Goal: Task Accomplishment & Management: Complete application form

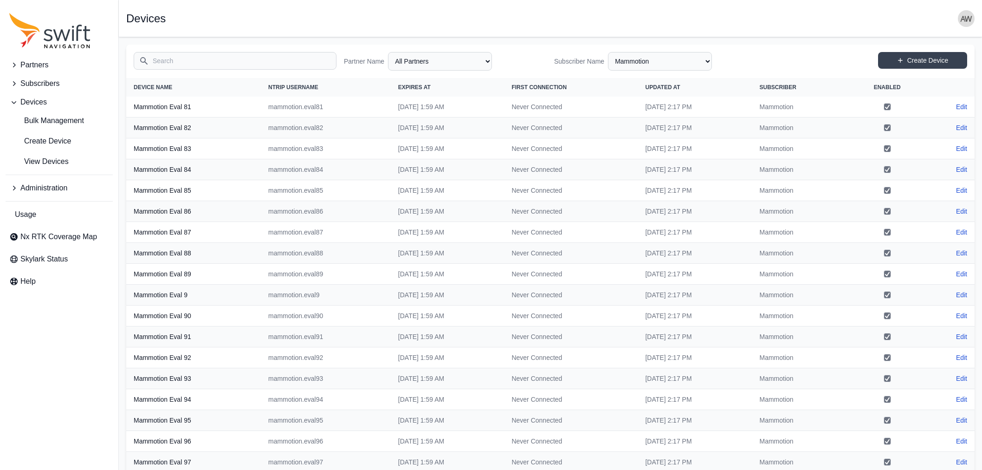
select select "3b15b43b-1669-4ed1-98a2-52b11d9c3b06"
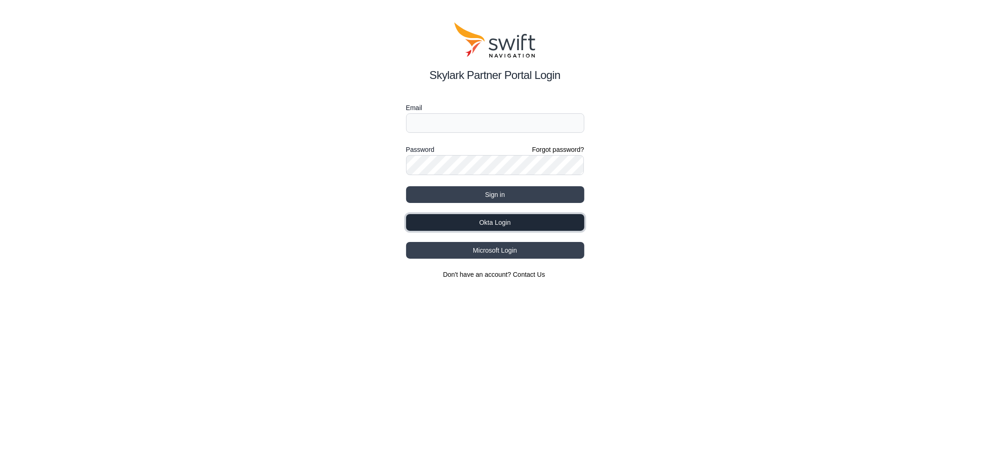
click at [470, 220] on button "Okta Login" at bounding box center [495, 222] width 178 height 17
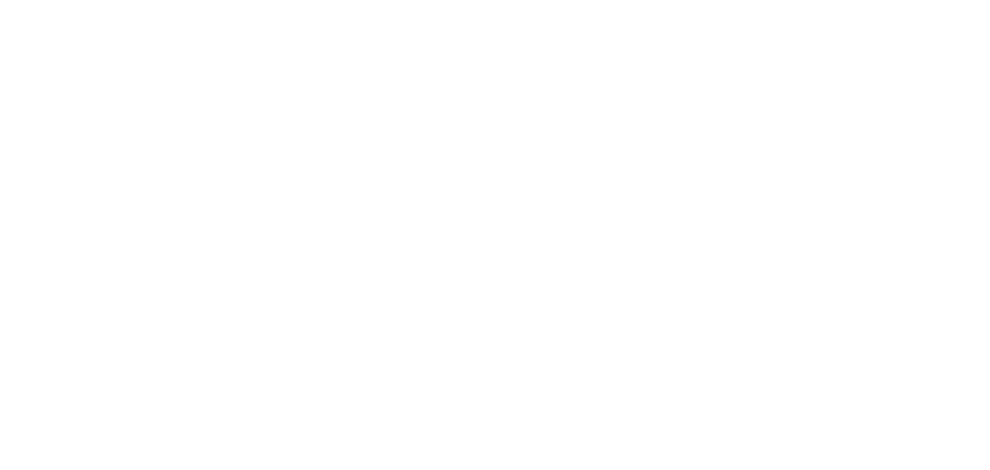
select select
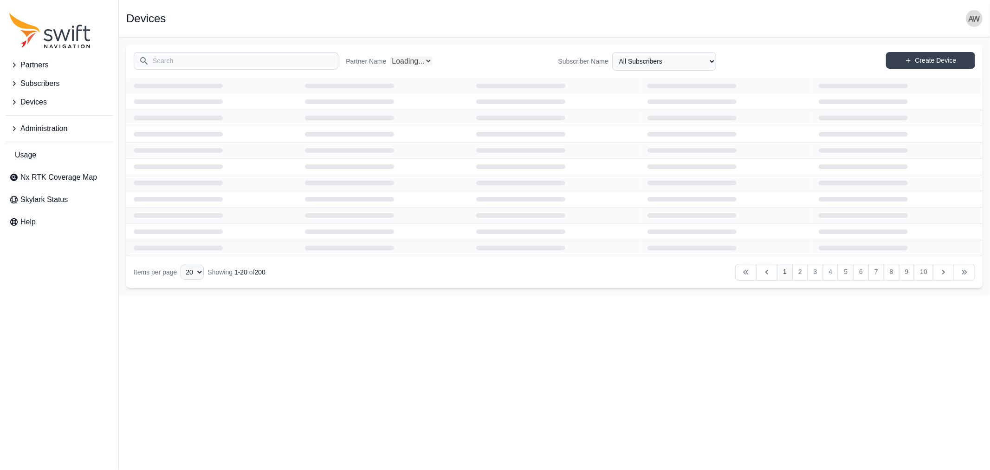
select select "Partner Name"
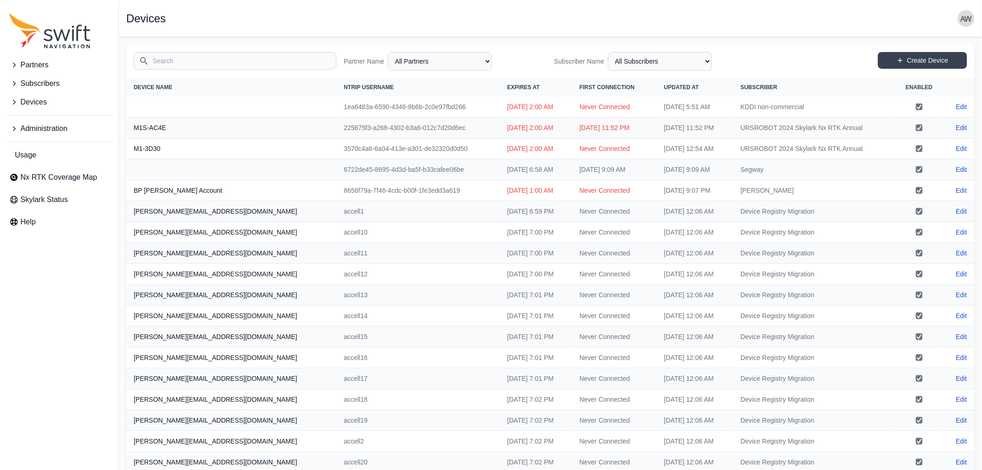
click at [33, 103] on span "Devices" at bounding box center [33, 102] width 26 height 11
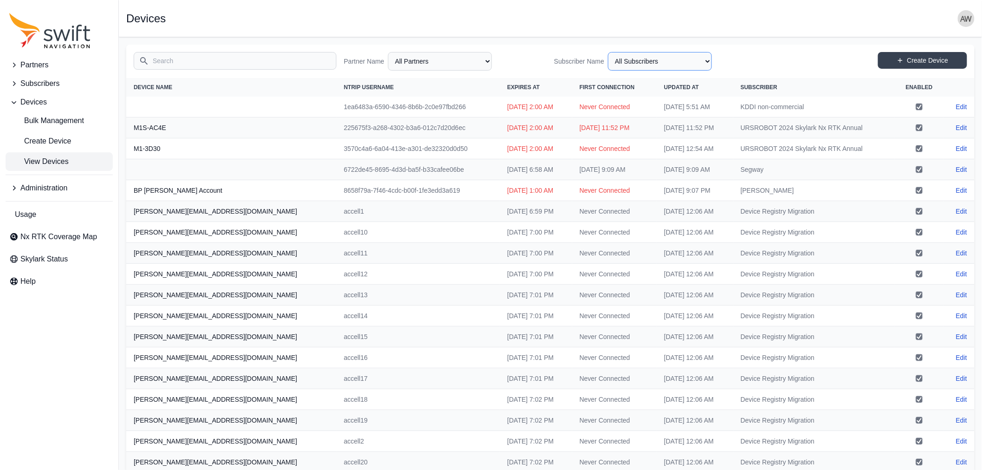
click at [646, 59] on select "All Subscribers <Partner Name> - Customer 1 <Partner Name> - Customer 2 <Partne…" at bounding box center [660, 61] width 104 height 19
click at [612, 52] on select "All Subscribers <Partner Name> - Customer 1 <Partner Name> - Customer 2 <Partne…" at bounding box center [660, 61] width 104 height 19
select select "5c54f7c1-7b85-403f-bb10-7ba012dade62"
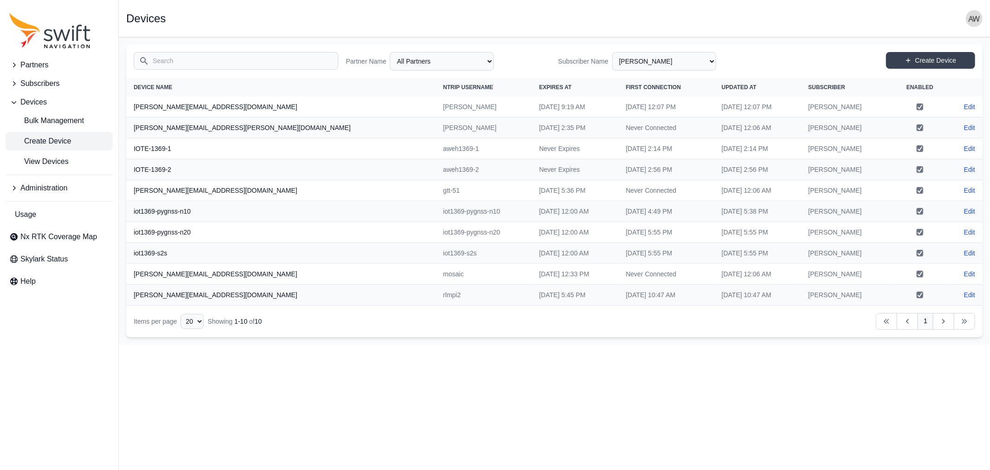
click at [63, 142] on span "Create Device" at bounding box center [40, 141] width 62 height 11
select select "ab3272ce-40d0-4c94-a524-96a758ab755c"
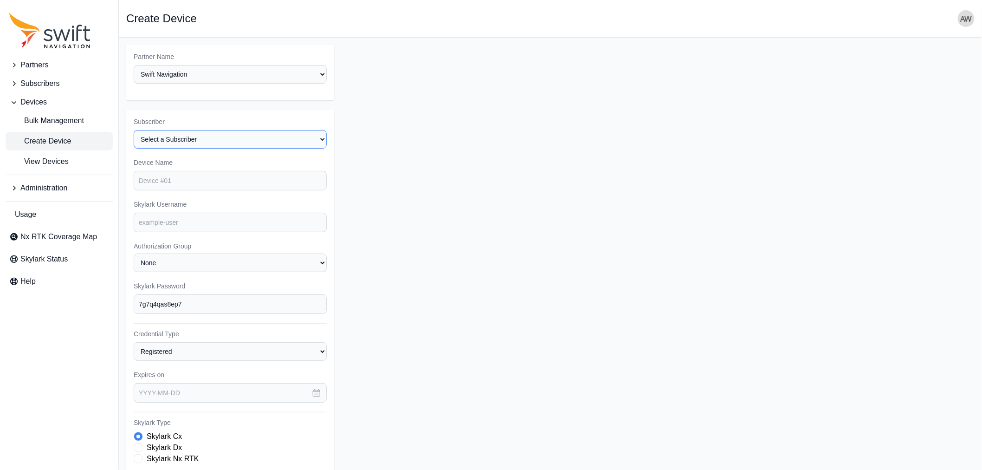
click at [179, 137] on select "Select a Subscriber <Partner Name> - Customer 1 <Partner Name> - Customer 2 <Pa…" at bounding box center [230, 139] width 193 height 19
select select "5c54f7c1-7b85-403f-bb10-7ba012dade62"
click at [134, 130] on select "Select a Subscriber <Partner Name> - Customer 1 <Partner Name> - Customer 2 <Pa…" at bounding box center [230, 139] width 193 height 19
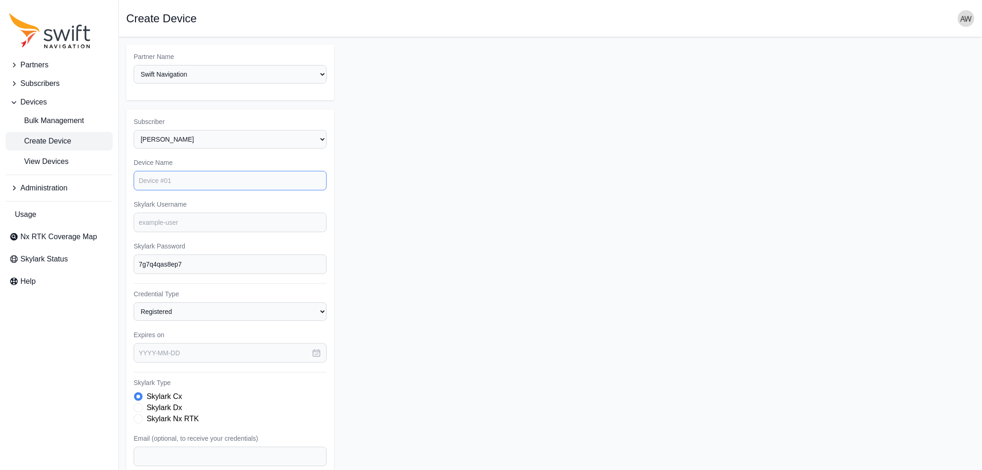
click at [193, 178] on input "Device Name" at bounding box center [230, 180] width 193 height 19
type input "GEOSTAR eval"
click at [194, 222] on input "Skylark Username" at bounding box center [230, 222] width 193 height 19
type input "geostar.eval"
click at [440, 217] on form "Partner Name Select a Partner AlpsAlpine Asensing Bad Elf Benchmark Tool & Supp…" at bounding box center [550, 312] width 848 height 534
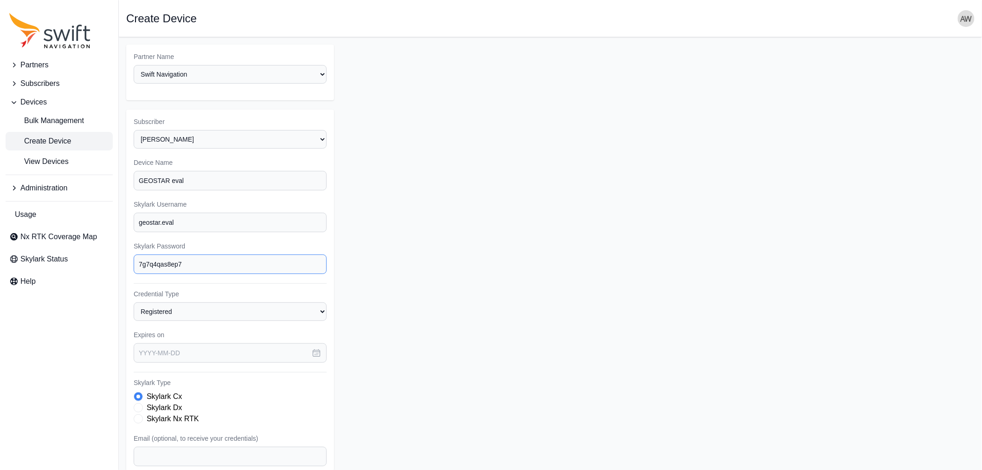
drag, startPoint x: 202, startPoint y: 259, endPoint x: 153, endPoint y: 265, distance: 49.6
click at [153, 265] on input "7g7q4qas8ep7" at bounding box center [230, 263] width 193 height 19
click at [175, 415] on label "Skylark Nx RTK" at bounding box center [173, 418] width 52 height 11
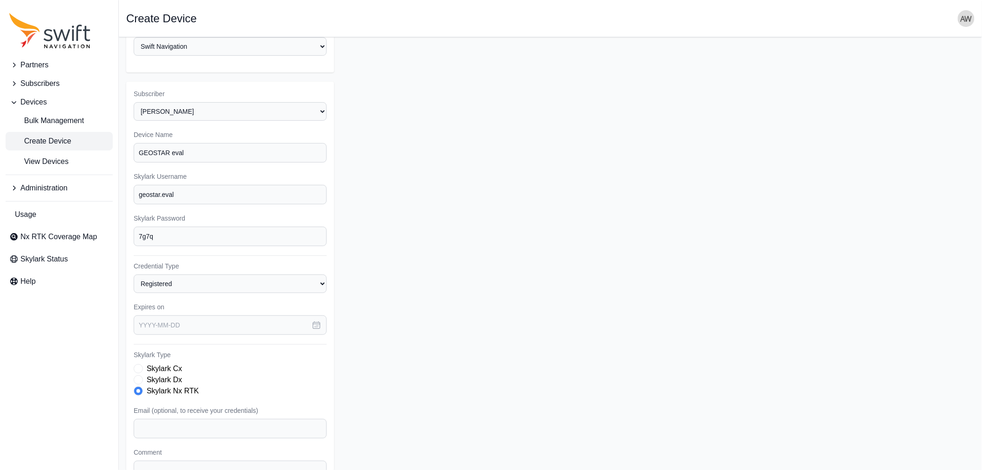
scroll to position [52, 0]
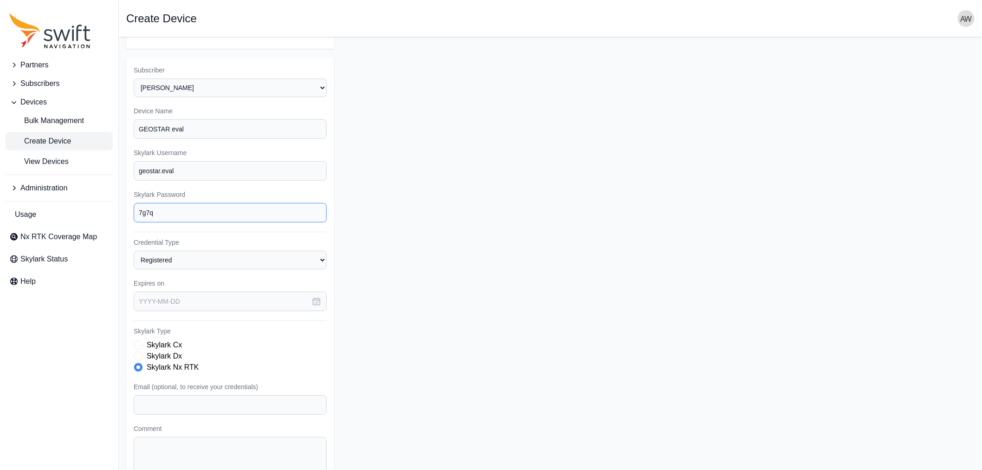
click at [171, 210] on input "7g7q" at bounding box center [230, 212] width 193 height 19
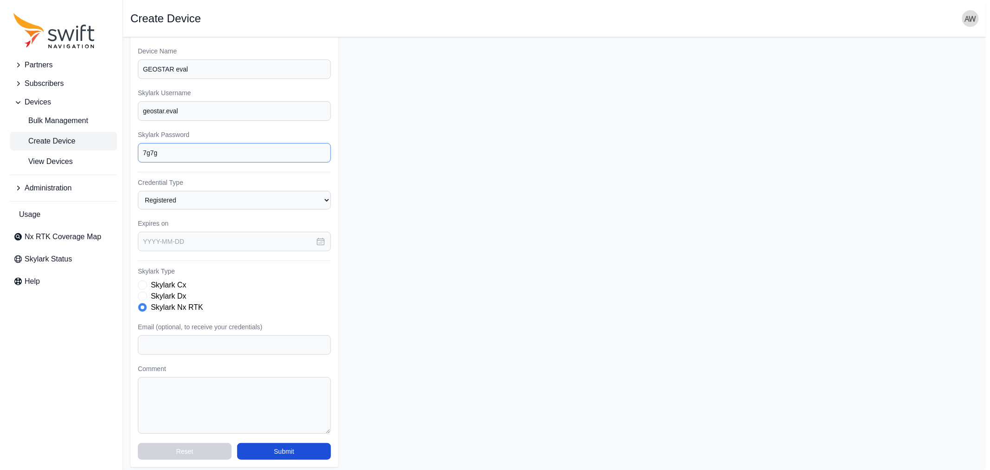
scroll to position [113, 0]
type input "7g7g"
click at [279, 388] on textarea "Comment" at bounding box center [230, 403] width 193 height 57
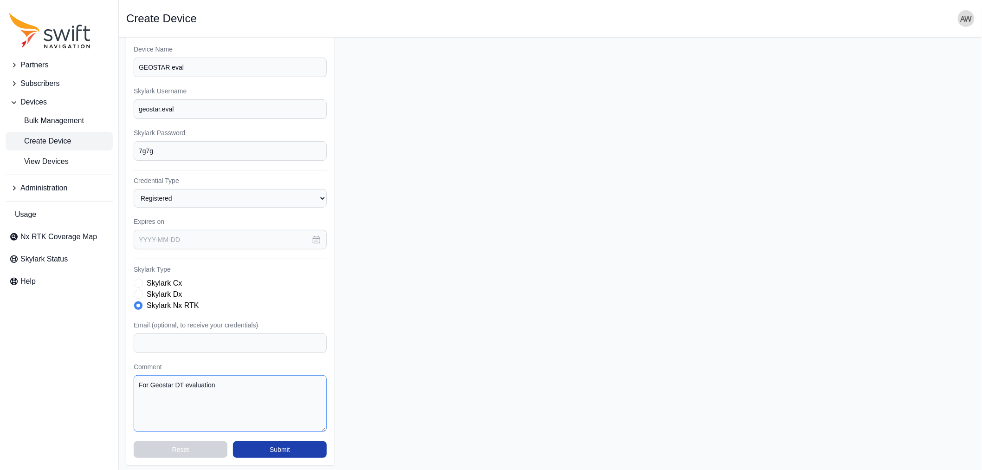
type textarea "For Geostar DT evaluation"
click at [285, 446] on button "Submit" at bounding box center [280, 449] width 94 height 17
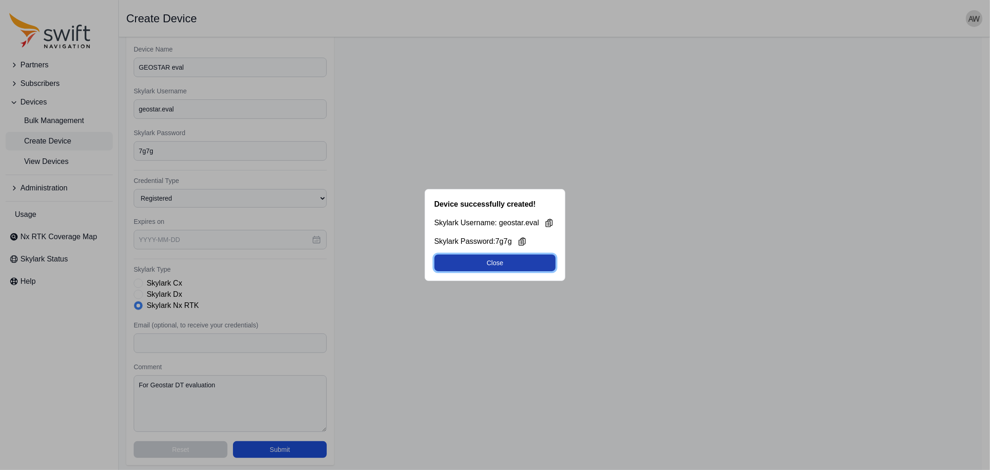
click at [482, 261] on button "Close" at bounding box center [495, 262] width 122 height 17
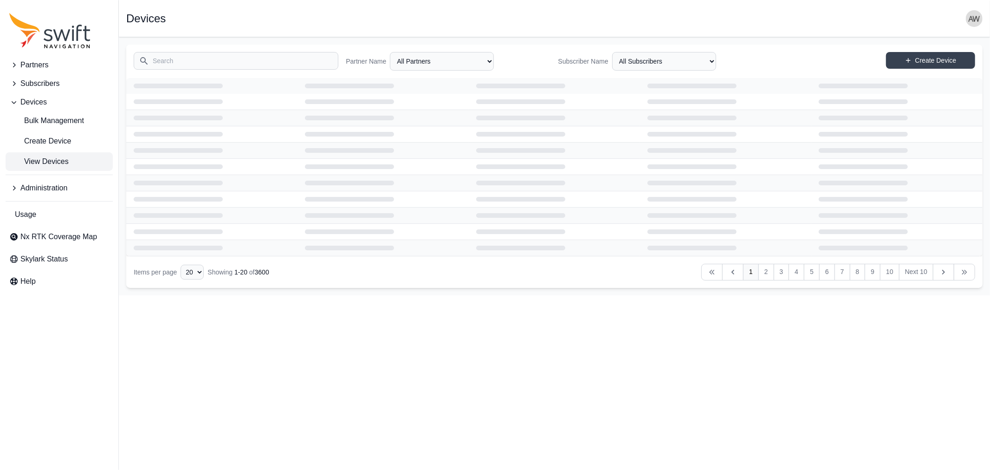
click at [38, 159] on span "View Devices" at bounding box center [38, 161] width 59 height 11
click at [225, 61] on input "Search" at bounding box center [236, 61] width 205 height 18
type input "GEO"
click at [703, 58] on select "All Subscribers <Partner Name> - Customer 1 <Partner Name> - Customer 2 <Partne…" at bounding box center [664, 61] width 104 height 19
click at [612, 52] on select "All Subscribers <Partner Name> - Customer 1 <Partner Name> - Customer 2 <Partne…" at bounding box center [664, 61] width 104 height 19
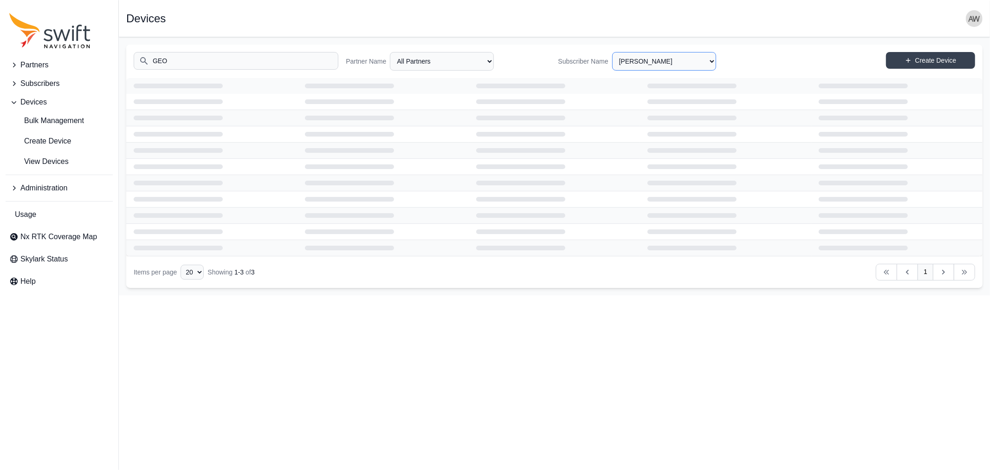
select select "5c54f7c1-7b85-403f-bb10-7ba012dade62"
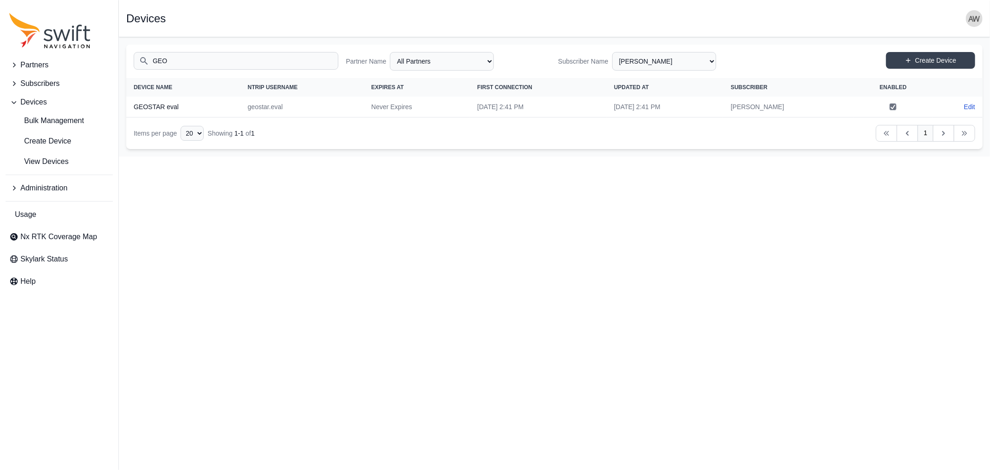
click at [298, 105] on td "geostar.eval" at bounding box center [301, 107] width 123 height 21
click at [169, 105] on th "GEOSTAR eval" at bounding box center [183, 107] width 114 height 21
click at [968, 105] on link "Edit" at bounding box center [969, 106] width 11 height 9
select select "ab3272ce-40d0-4c94-a524-96a758ab755c"
select select "5c54f7c1-7b85-403f-bb10-7ba012dade62"
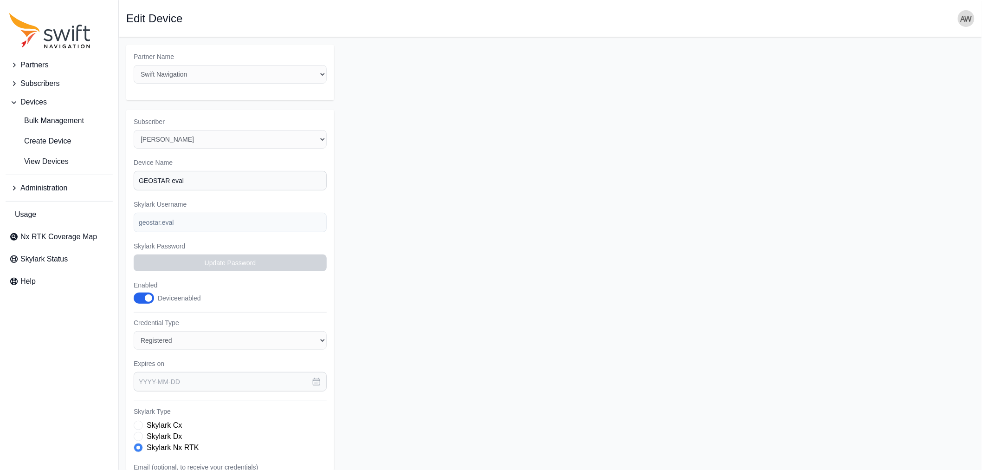
select select "5c54f7c1-7b85-403f-bb10-7ba012dade62"
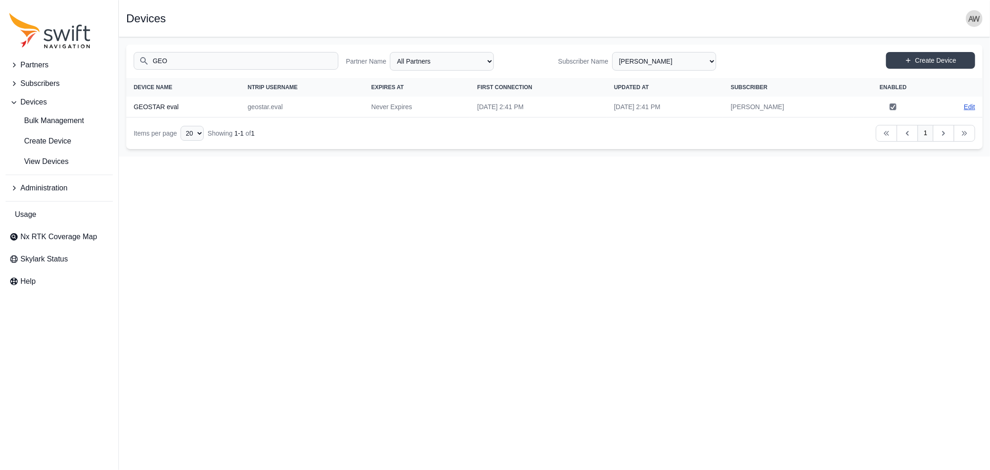
click at [972, 104] on link "Edit" at bounding box center [969, 106] width 11 height 9
select select "ab3272ce-40d0-4c94-a524-96a758ab755c"
select select "5c54f7c1-7b85-403f-bb10-7ba012dade62"
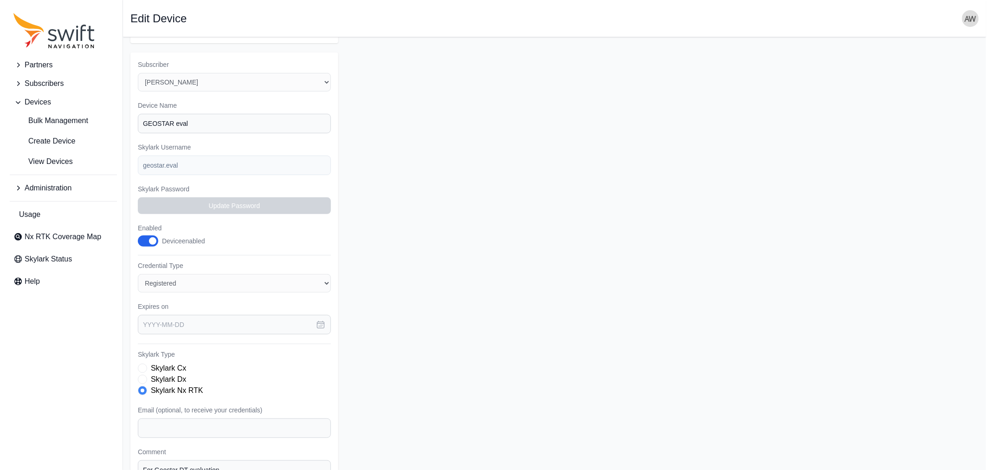
scroll to position [142, 0]
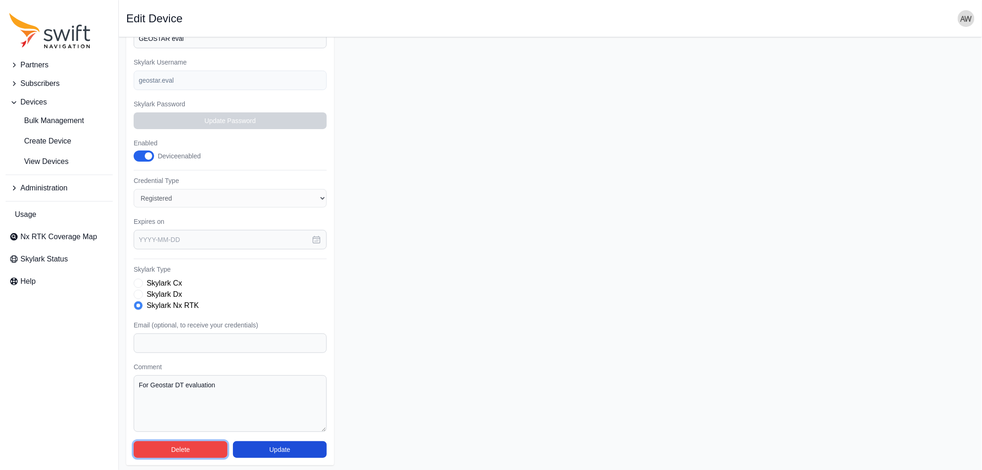
drag, startPoint x: 191, startPoint y: 443, endPoint x: 243, endPoint y: 391, distance: 73.8
click at [243, 391] on div "Subscriber Select a Subscriber <Partner Name> - Customer 1 <Partner Name> - Cus…" at bounding box center [230, 217] width 208 height 498
drag, startPoint x: 232, startPoint y: 380, endPoint x: 127, endPoint y: 369, distance: 105.4
click at [127, 369] on div "Subscriber Select a Subscriber <Partner Name> - Customer 1 <Partner Name> - Cus…" at bounding box center [230, 217] width 208 height 498
drag, startPoint x: 189, startPoint y: 443, endPoint x: 215, endPoint y: 386, distance: 62.1
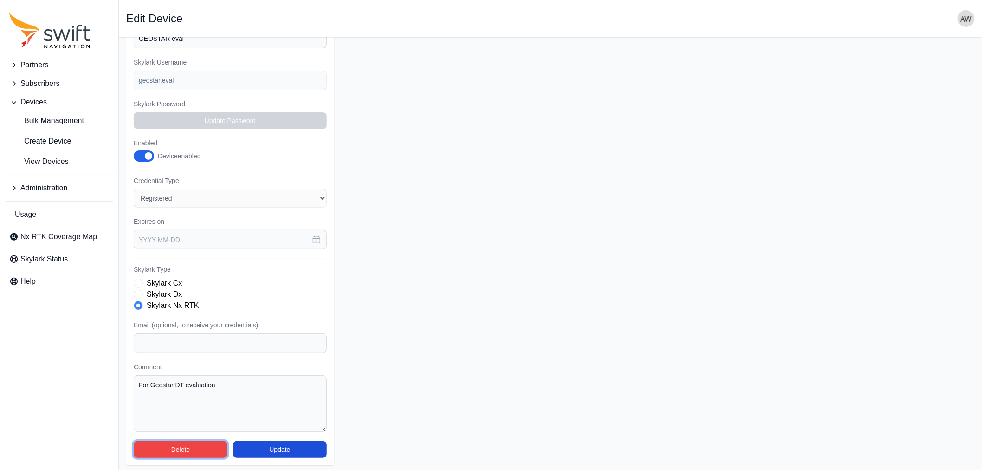
click at [215, 386] on div "Subscriber Select a Subscriber <Partner Name> - Customer 1 <Partner Name> - Cus…" at bounding box center [230, 217] width 208 height 498
click at [194, 448] on button "Delete" at bounding box center [181, 449] width 94 height 17
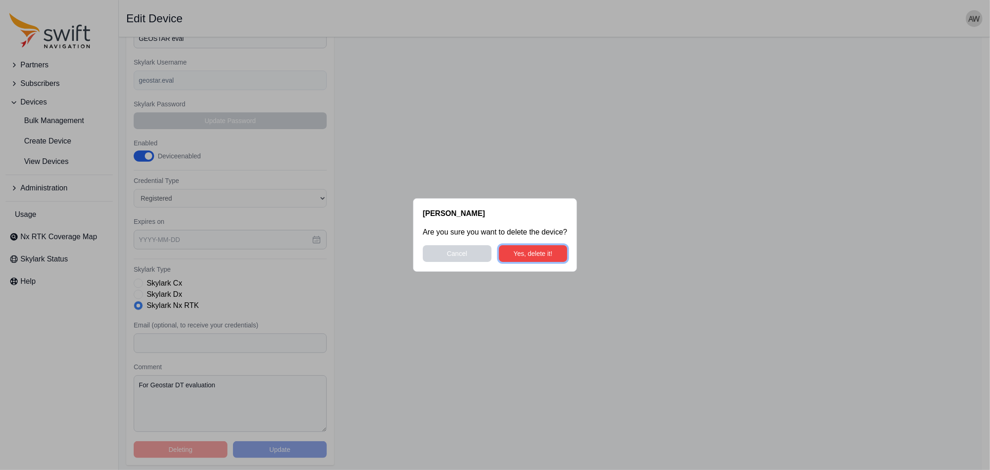
click at [533, 251] on button "Yes, delete it!" at bounding box center [533, 253] width 69 height 17
select select "5c54f7c1-7b85-403f-bb10-7ba012dade62"
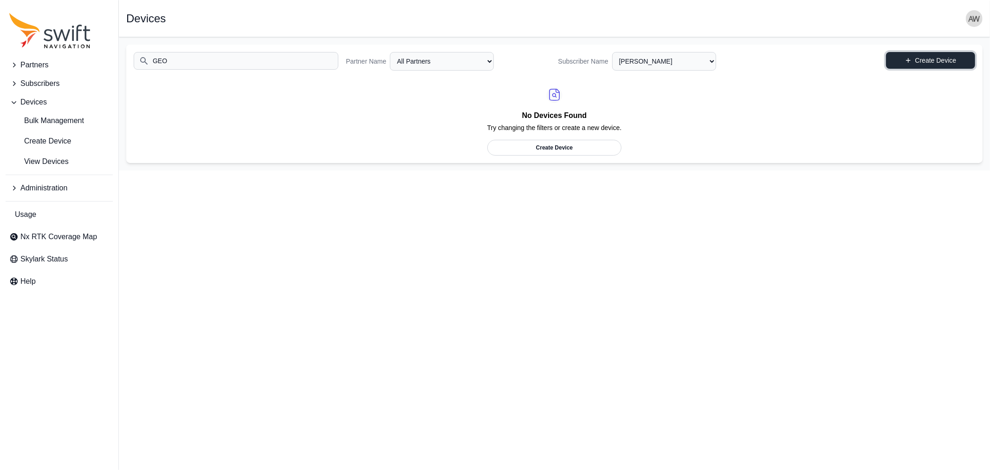
click at [936, 57] on link "Create Device" at bounding box center [930, 60] width 89 height 17
select select "ab3272ce-40d0-4c94-a524-96a758ab755c"
select select "5c54f7c1-7b85-403f-bb10-7ba012dade62"
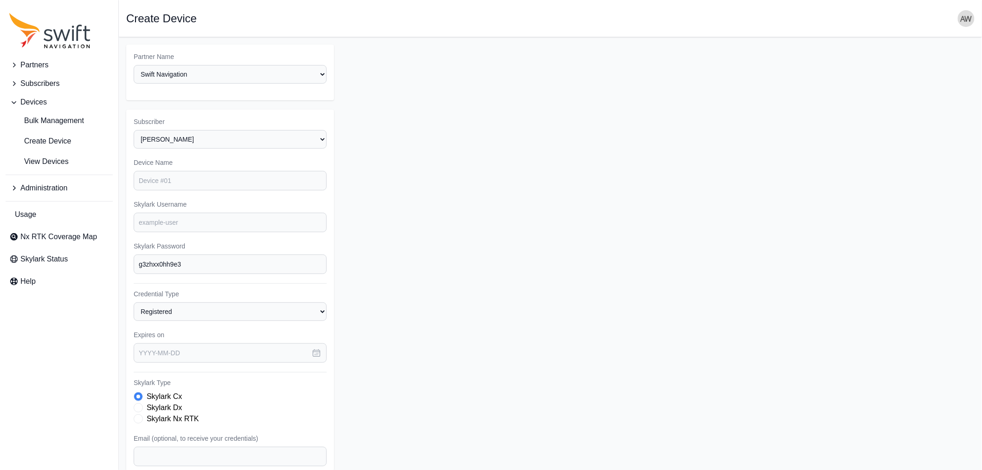
scroll to position [113, 0]
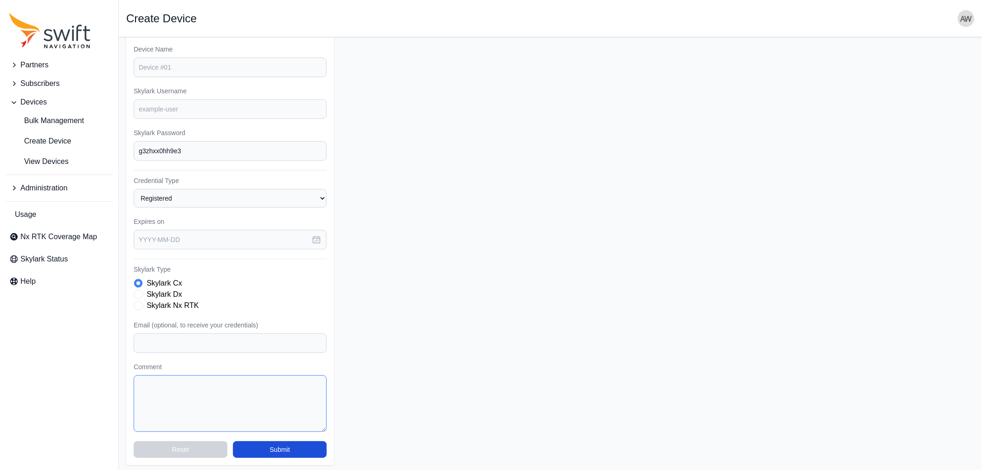
click at [220, 384] on textarea "Comment" at bounding box center [230, 403] width 193 height 57
paste textarea "For Geostar DT evaluation"
type textarea "For Geostar DT evaluation"
click at [197, 343] on input "Email (optional, to receive your credentials)" at bounding box center [230, 342] width 193 height 19
type input "andreas.wehr@swift-nav.com"
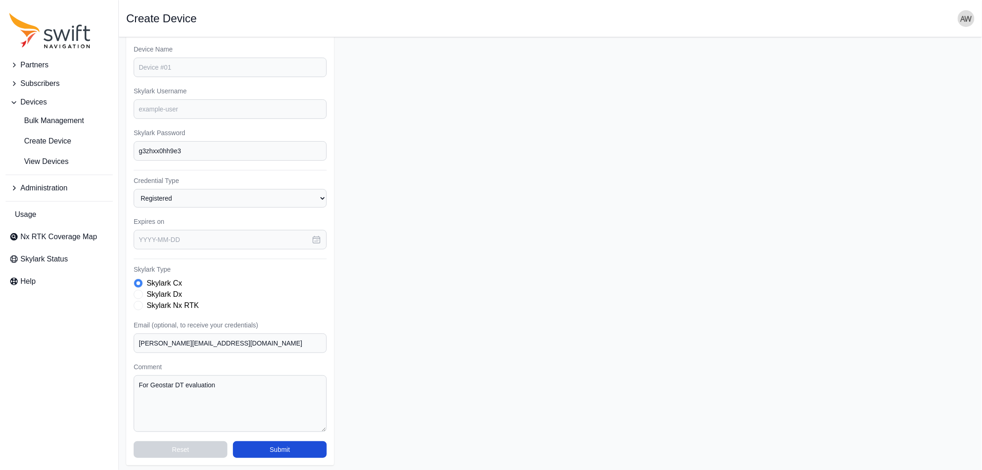
click at [186, 300] on label "Skylark Nx RTK" at bounding box center [173, 305] width 52 height 11
drag, startPoint x: 211, startPoint y: 147, endPoint x: 126, endPoint y: 144, distance: 85.0
click at [126, 144] on div "Subscriber Select a Subscriber <Partner Name> - Customer 1 <Partner Name> - Cus…" at bounding box center [230, 230] width 208 height 469
click at [186, 149] on input "g3zhxx0hh9e3" at bounding box center [230, 150] width 193 height 19
drag, startPoint x: 186, startPoint y: 149, endPoint x: 154, endPoint y: 149, distance: 32.5
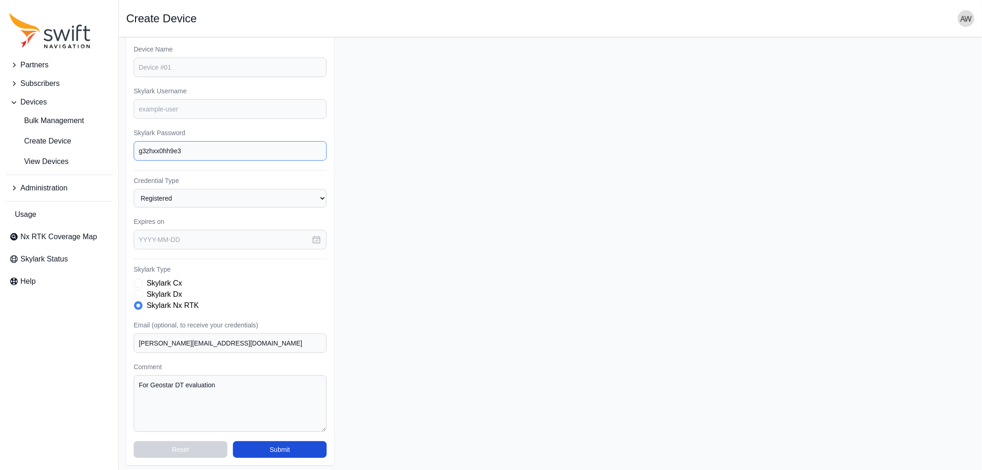
click at [154, 149] on input "g3zhxx0hh9e3" at bounding box center [230, 150] width 193 height 19
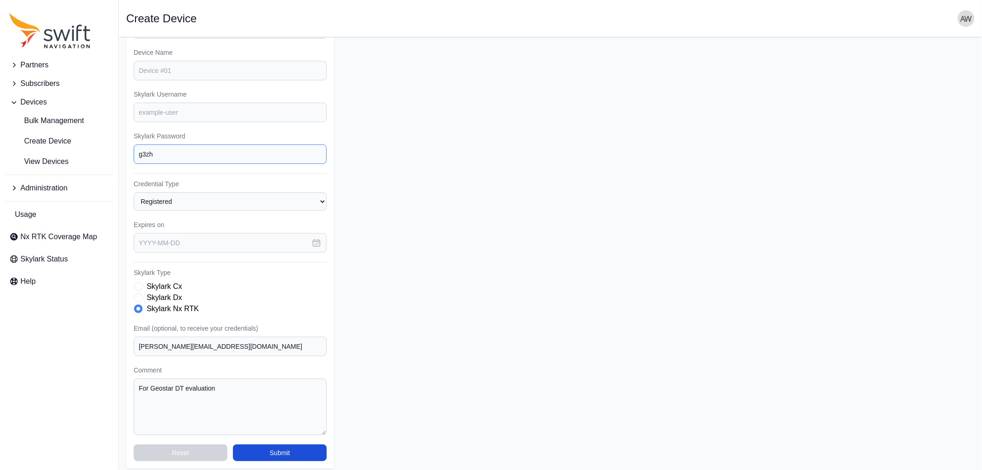
scroll to position [62, 0]
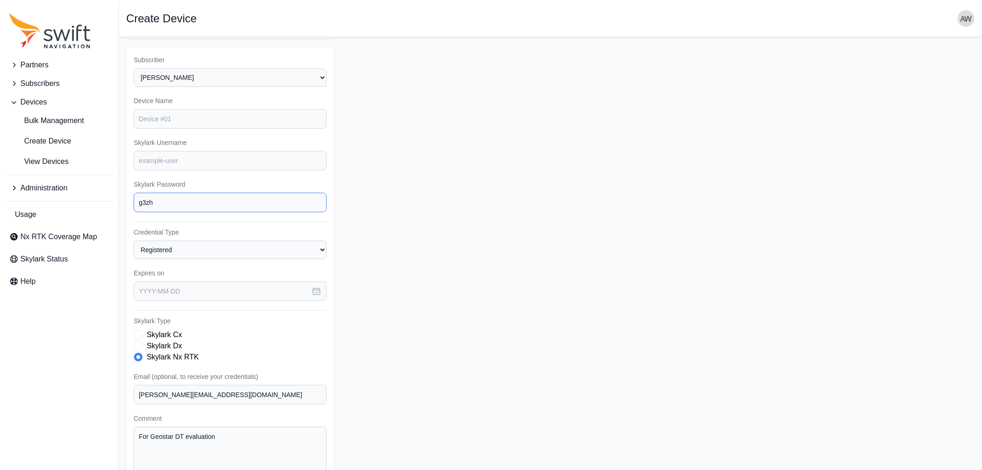
type input "g3zh"
click at [201, 158] on input "Skylark Username" at bounding box center [230, 160] width 193 height 19
drag, startPoint x: 196, startPoint y: 163, endPoint x: 133, endPoint y: 149, distance: 64.6
click at [133, 149] on div "Subscriber Select a Subscriber <Partner Name> - Customer 1 <Partner Name> - Cus…" at bounding box center [230, 282] width 208 height 469
type input "geostar.evdt"
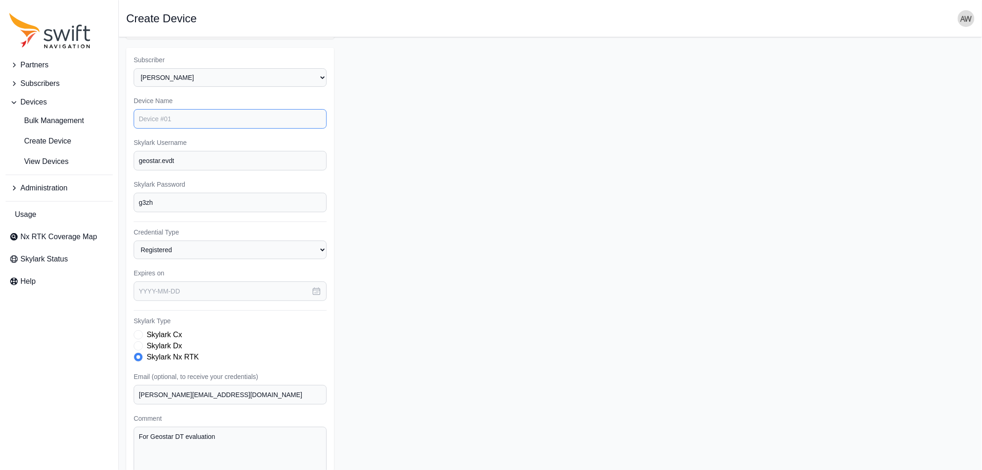
click at [166, 114] on input "Device Name" at bounding box center [230, 118] width 193 height 19
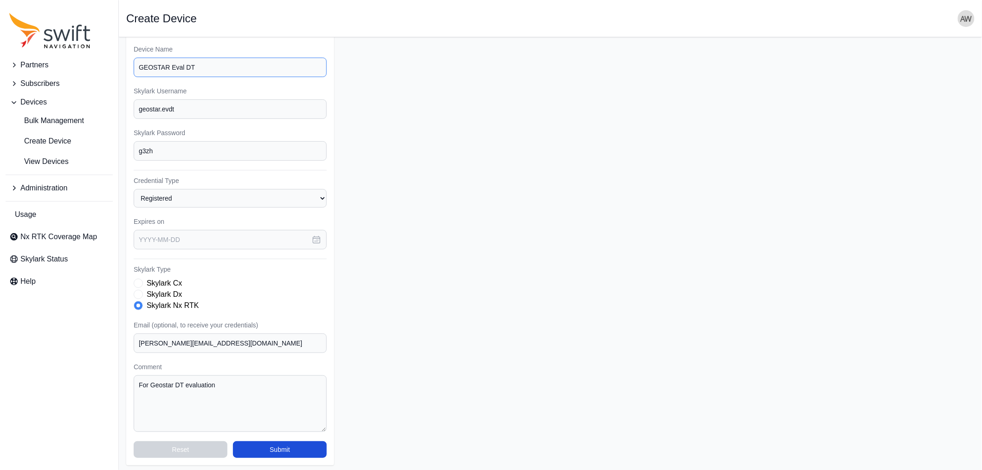
type input "GEOSTAR Eval DT"
click at [222, 152] on input "g3zh" at bounding box center [230, 150] width 193 height 19
click at [306, 446] on button "Submit" at bounding box center [280, 449] width 94 height 17
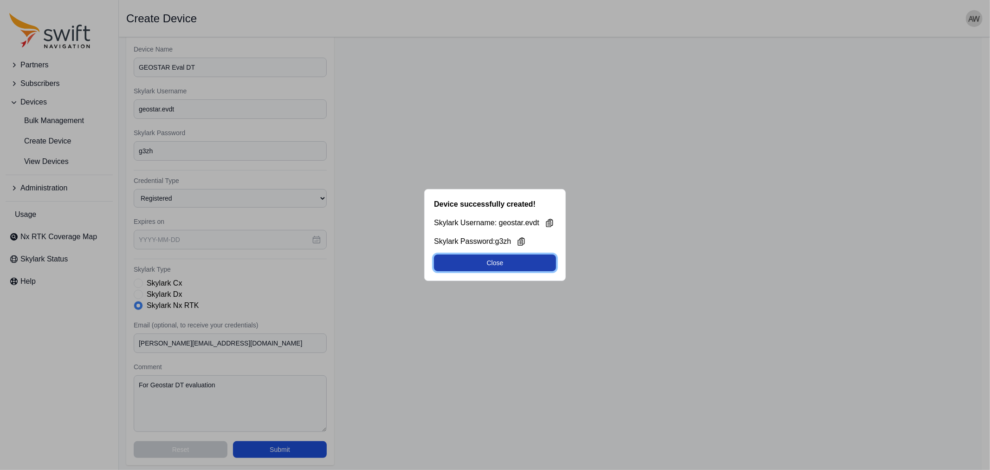
click at [480, 265] on button "Close" at bounding box center [495, 262] width 122 height 17
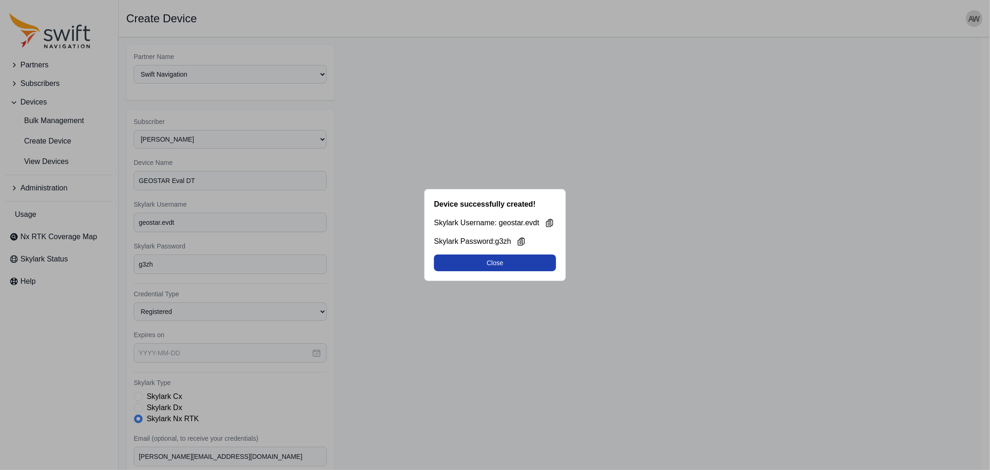
select select "5c54f7c1-7b85-403f-bb10-7ba012dade62"
